Goal: Task Accomplishment & Management: Manage account settings

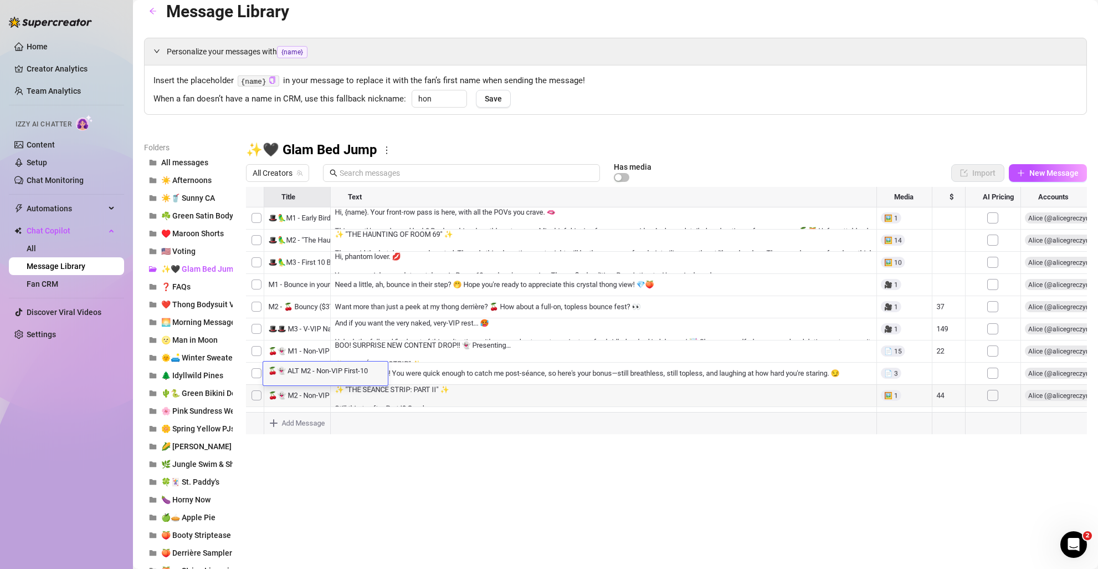
click at [308, 397] on div at bounding box center [666, 310] width 841 height 247
click at [305, 397] on div at bounding box center [666, 310] width 841 height 247
click at [305, 397] on div "🍒👻 M2 - Non-VIP 2nd Bundle 🍒👻 M2 - Non-VIP 2nd Bundle" at bounding box center [312, 395] width 98 height 24
click at [303, 388] on textarea "🍒👻 M2 - Non-VIP 2nd Bundle" at bounding box center [312, 392] width 98 height 10
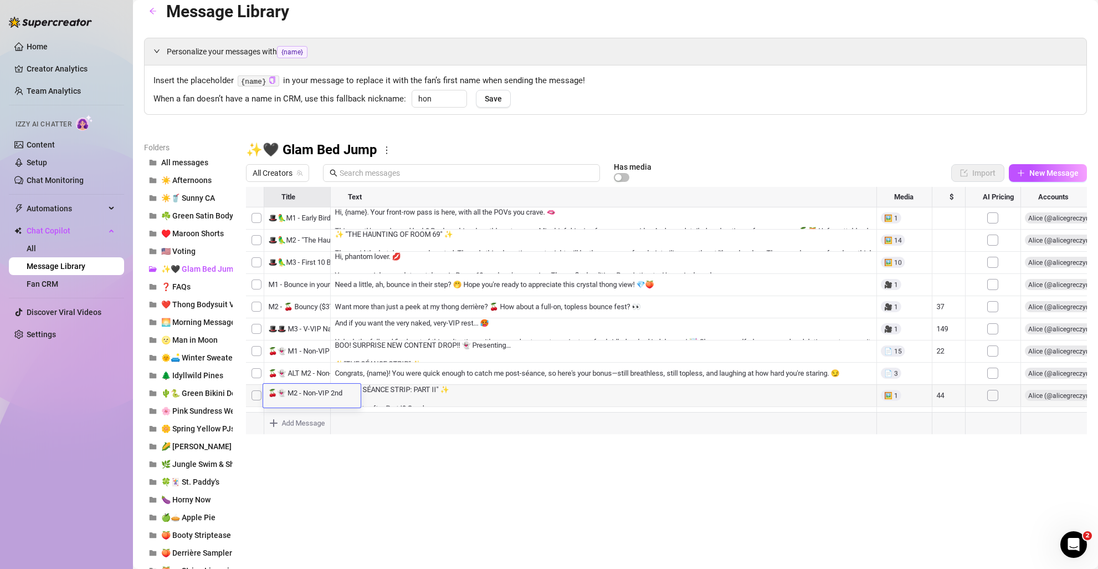
click at [303, 388] on textarea "🍒👻 M2 - Non-VIP 2nd Bundle" at bounding box center [312, 392] width 98 height 10
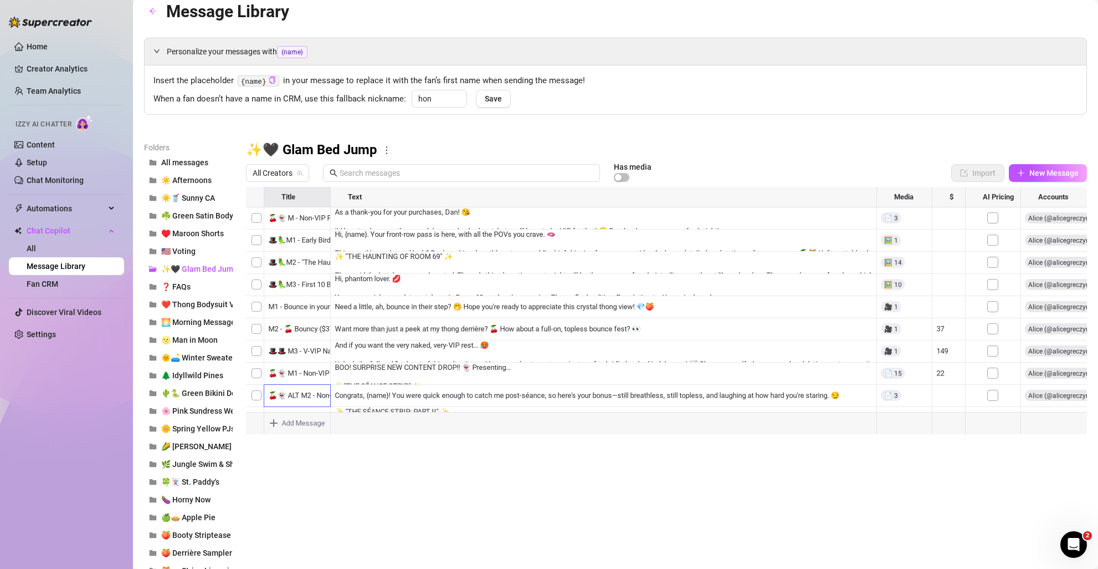
drag, startPoint x: 248, startPoint y: 351, endPoint x: 259, endPoint y: 286, distance: 65.9
click at [259, 286] on div at bounding box center [666, 310] width 841 height 247
drag, startPoint x: 251, startPoint y: 370, endPoint x: 259, endPoint y: 309, distance: 61.5
click at [259, 309] on div at bounding box center [666, 310] width 841 height 247
drag, startPoint x: 248, startPoint y: 384, endPoint x: 259, endPoint y: 334, distance: 51.8
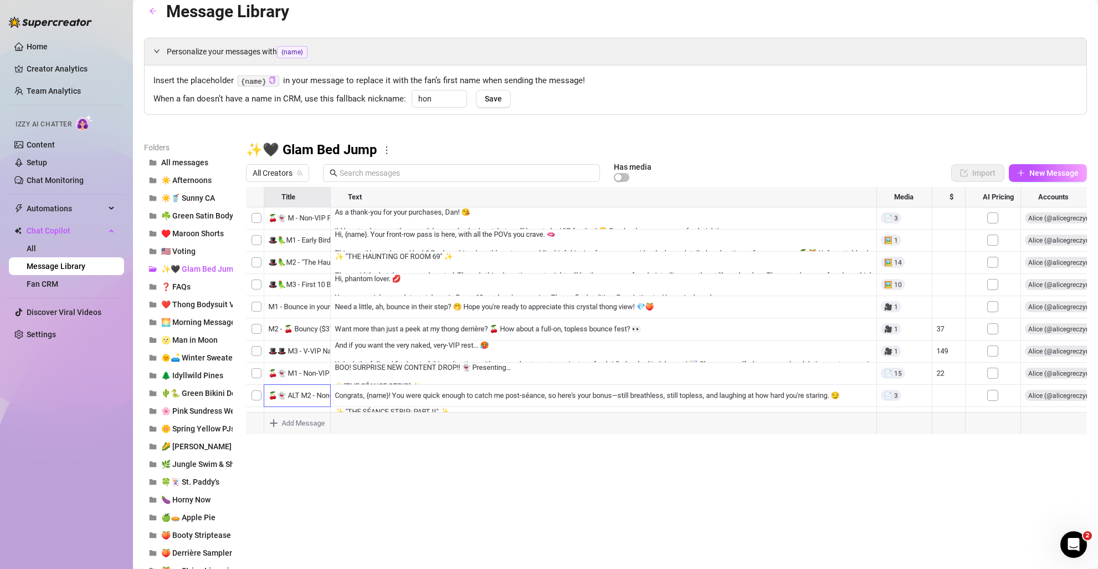
click at [259, 334] on div at bounding box center [666, 310] width 841 height 247
drag, startPoint x: 250, startPoint y: 371, endPoint x: 253, endPoint y: 310, distance: 61.6
click at [253, 310] on div at bounding box center [666, 310] width 841 height 247
click at [421, 301] on div at bounding box center [666, 310] width 841 height 247
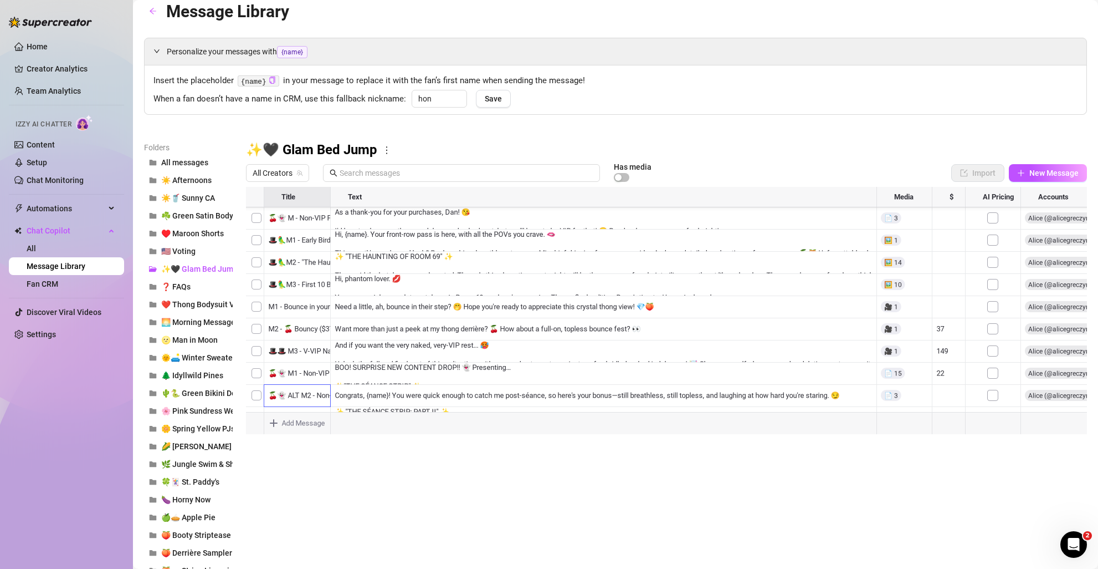
click at [421, 301] on div at bounding box center [666, 310] width 841 height 247
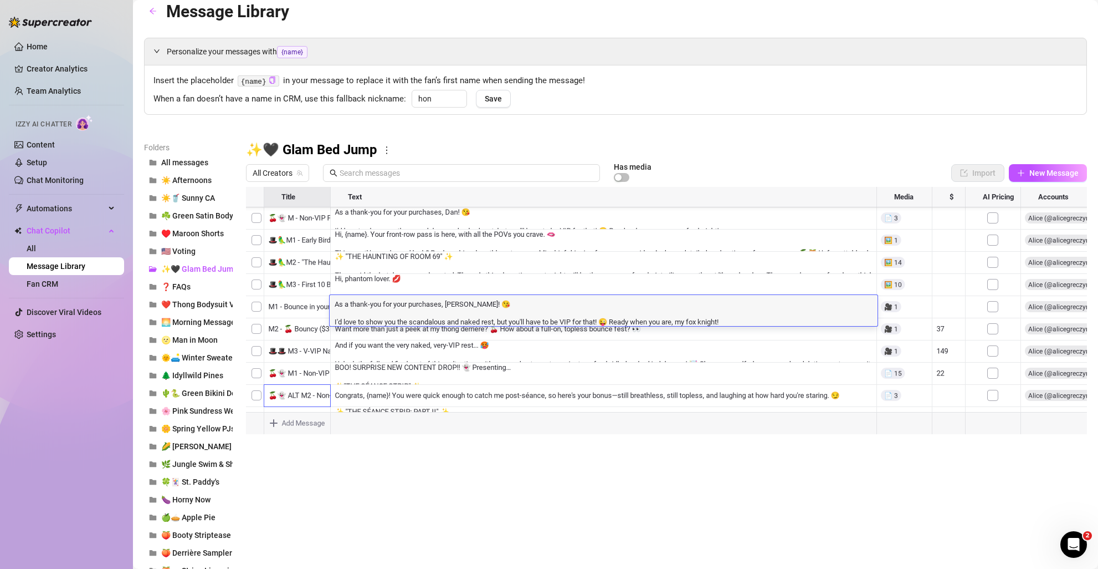
click at [449, 304] on textarea "As a thank-you for your purchases, [PERSON_NAME]! 😘 I'd love to show you the sc…" at bounding box center [604, 312] width 548 height 28
type textarea "As a thank-you for your purchases, {name}! 😘 I'd love to show you the scandalou…"
click at [684, 313] on textarea "As a thank-you for your purchases, {name}! 😘 I'd love to show you the scandalou…" at bounding box center [604, 312] width 548 height 28
click at [682, 324] on textarea "As a thank-you for your purchases, {name}! 😘 I'd love to show you the scandalou…" at bounding box center [604, 312] width 548 height 28
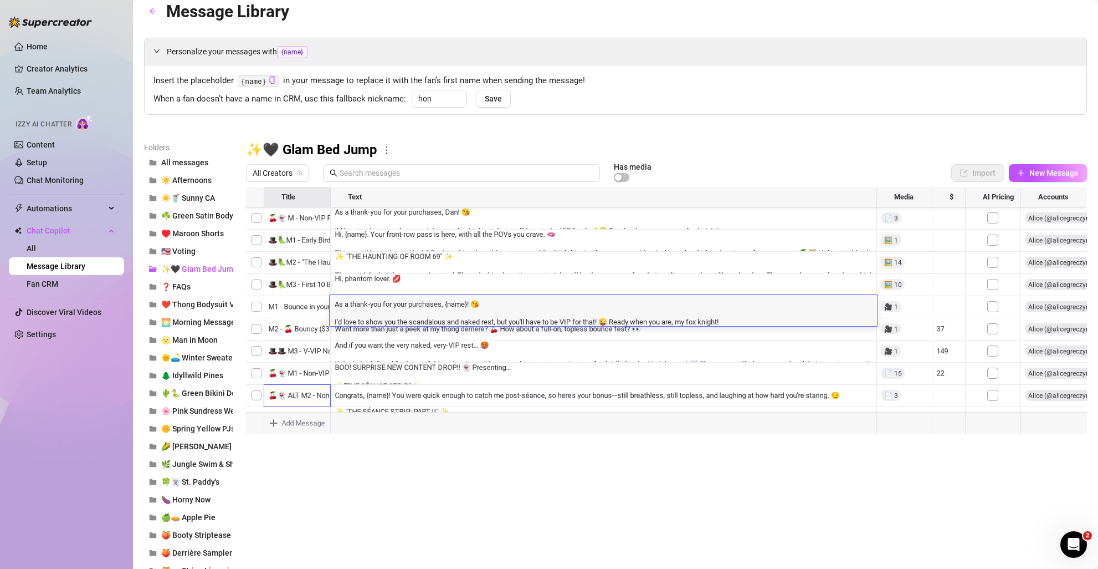
click at [682, 324] on textarea "As a thank-you for your purchases, {name}! 😘 I'd love to show you the scandalou…" at bounding box center [604, 312] width 548 height 28
click at [696, 323] on textarea "As a thank-you for your purchases, {name}! 😘 I'd love to show you the scandalou…" at bounding box center [604, 312] width 548 height 28
type textarea "As a thank-you for your purchases, {name}! 😘 I'd love to show you the scandalou…"
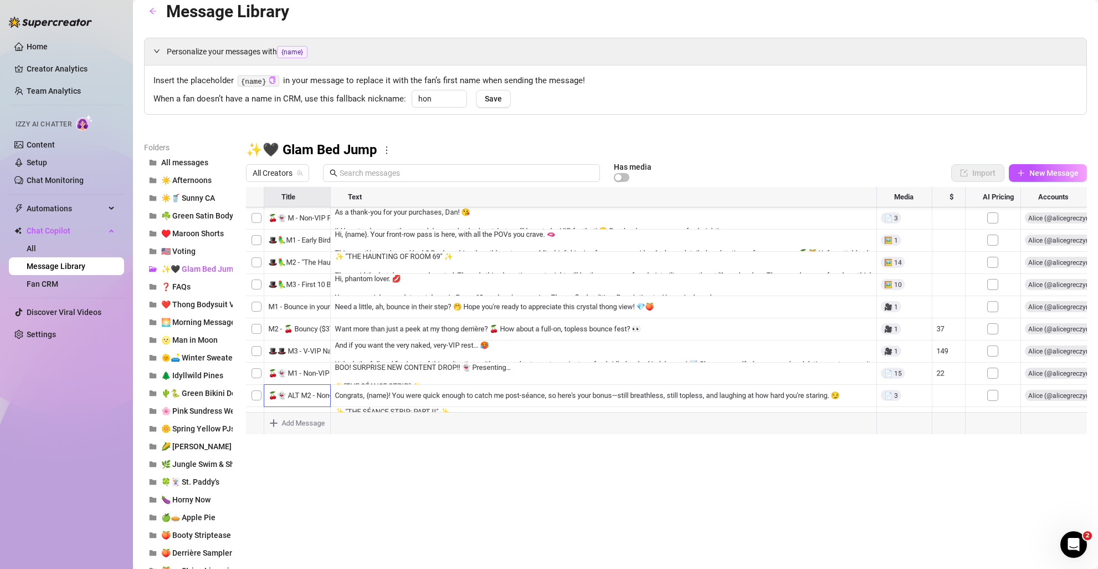
click at [59, 211] on span "Automations" at bounding box center [66, 208] width 79 height 18
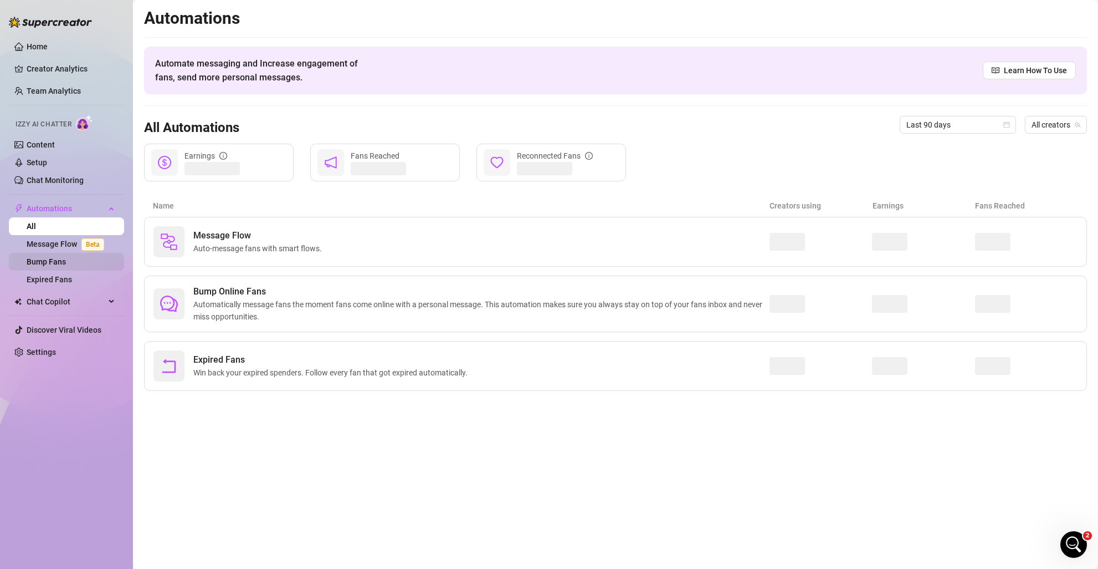
click at [60, 257] on link "Bump Fans" at bounding box center [46, 261] width 39 height 9
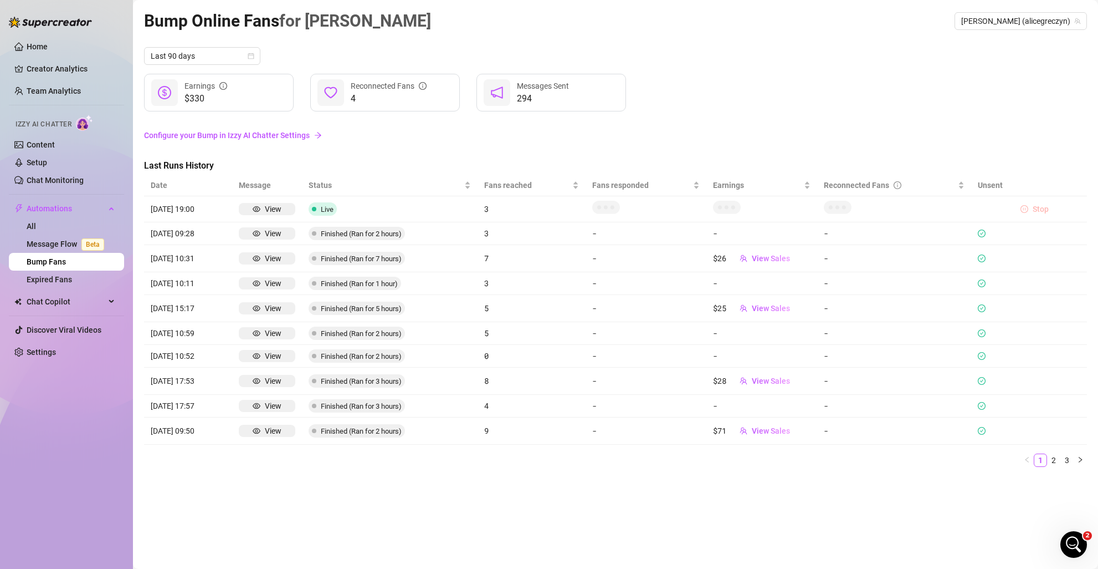
click at [1037, 209] on span "Stop" at bounding box center [1041, 208] width 16 height 9
